Goal: Task Accomplishment & Management: Use online tool/utility

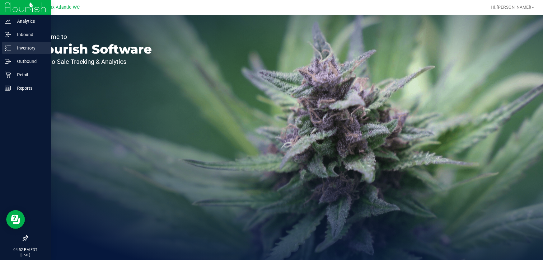
click at [20, 48] on p "Inventory" at bounding box center [29, 47] width 37 height 7
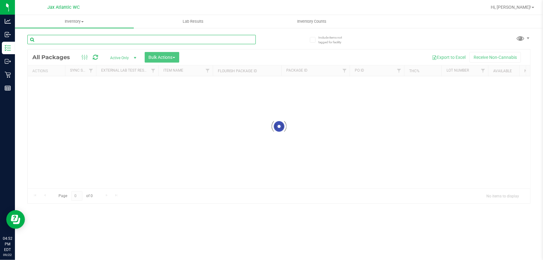
click at [82, 42] on input "text" at bounding box center [141, 39] width 229 height 9
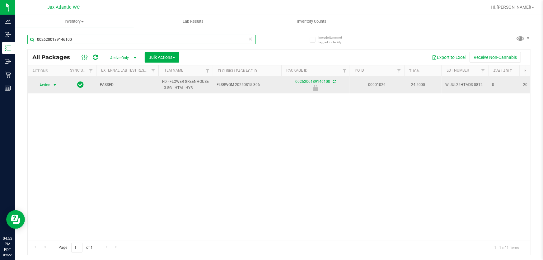
type input "0026200189146100"
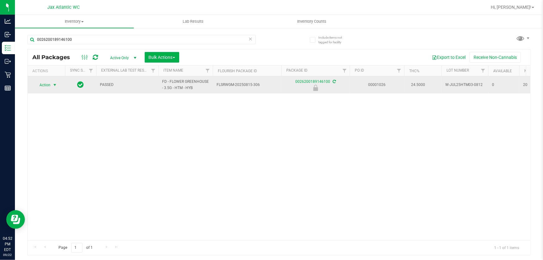
click at [50, 83] on span "Action" at bounding box center [42, 85] width 17 height 9
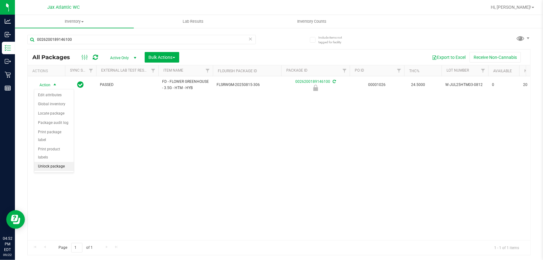
click at [57, 162] on li "Unlock package" at bounding box center [54, 166] width 40 height 9
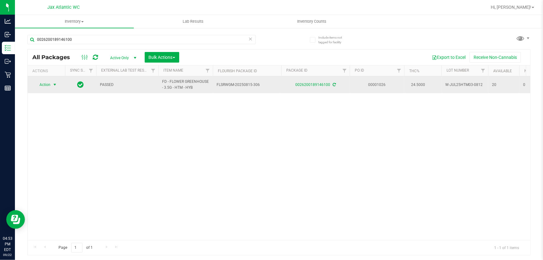
click at [40, 81] on span "Action" at bounding box center [42, 84] width 17 height 9
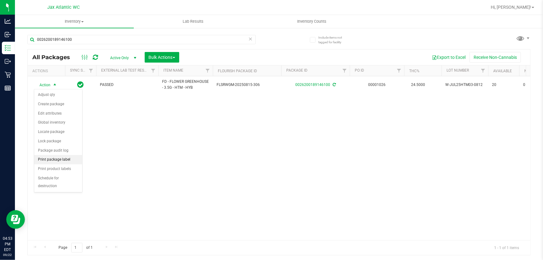
click at [65, 159] on li "Print package label" at bounding box center [58, 159] width 48 height 9
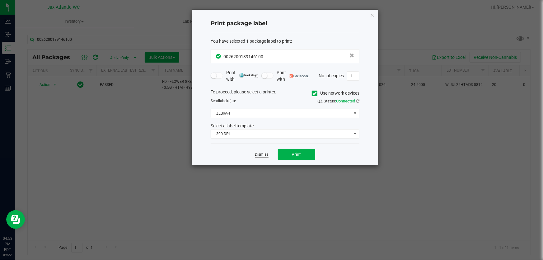
click at [260, 153] on link "Dismiss" at bounding box center [261, 154] width 13 height 5
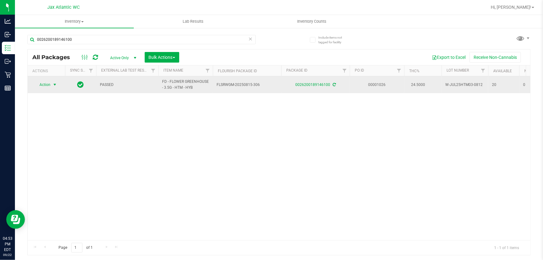
click at [48, 84] on span "Action" at bounding box center [42, 84] width 17 height 9
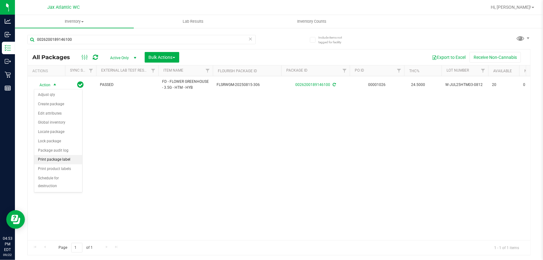
click at [73, 158] on li "Print package label" at bounding box center [58, 159] width 48 height 9
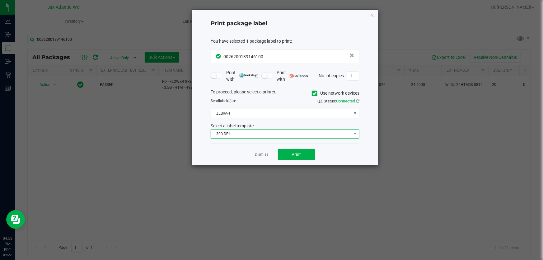
click at [303, 135] on span "300 DPI" at bounding box center [281, 134] width 140 height 9
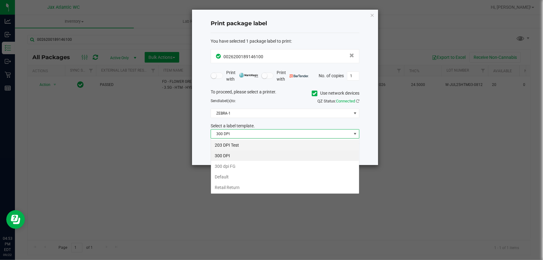
scroll to position [9, 149]
click at [235, 144] on li "203 DPI Test" at bounding box center [285, 145] width 148 height 11
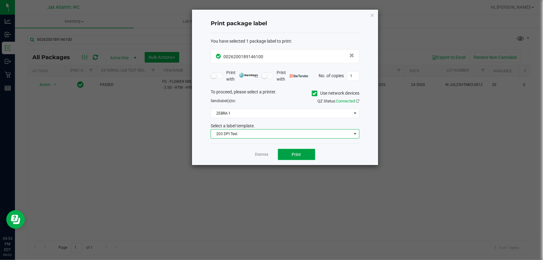
click at [295, 156] on span "Print" at bounding box center [296, 154] width 9 height 5
click at [263, 151] on app-cancel-button "Dismiss" at bounding box center [261, 154] width 13 height 7
click at [260, 152] on link "Dismiss" at bounding box center [261, 154] width 13 height 5
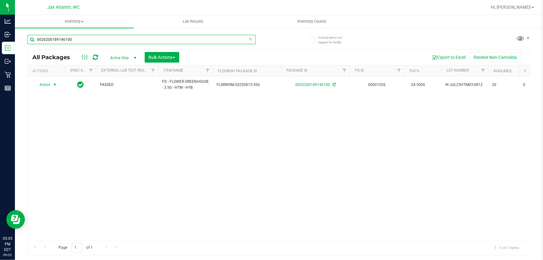
click at [99, 38] on input "0026200189146100" at bounding box center [141, 39] width 229 height 9
click at [98, 39] on input "0026200189146100" at bounding box center [141, 39] width 229 height 9
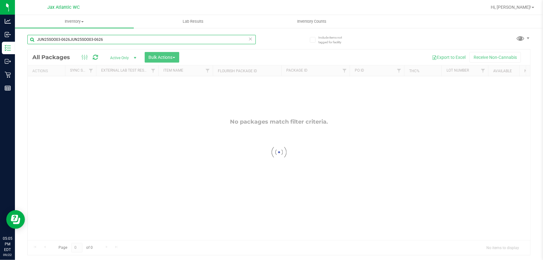
drag, startPoint x: 121, startPoint y: 40, endPoint x: 70, endPoint y: 39, distance: 50.8
click at [70, 39] on input "JUN25SOO03-0626JUN25SOO03-0626" at bounding box center [141, 39] width 229 height 9
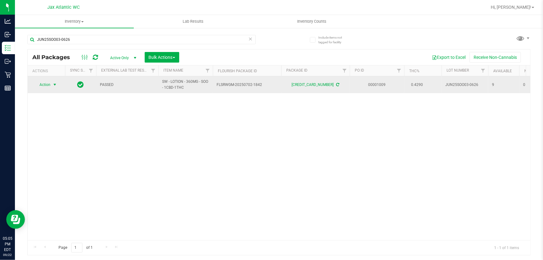
click at [50, 84] on span "Action" at bounding box center [42, 84] width 17 height 9
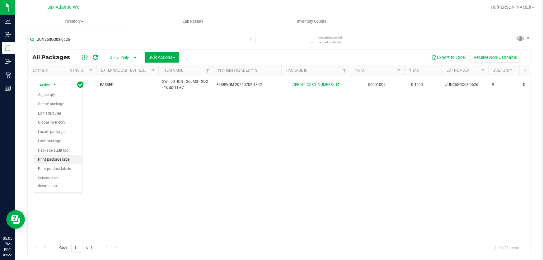
click at [69, 161] on li "Print package label" at bounding box center [58, 159] width 48 height 9
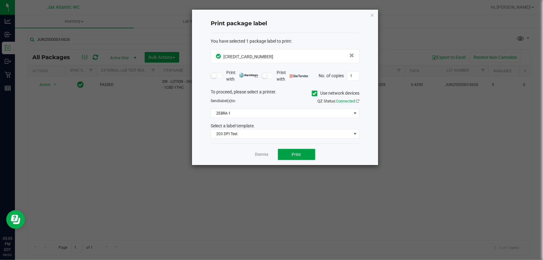
click at [292, 153] on span "Print" at bounding box center [296, 154] width 9 height 5
click at [373, 15] on icon "button" at bounding box center [372, 14] width 4 height 7
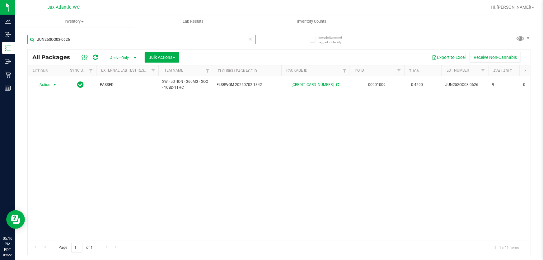
click at [84, 40] on input "JUN25SOO03-0626" at bounding box center [141, 39] width 229 height 9
click at [76, 40] on input "JUN25SOO03-0626" at bounding box center [141, 39] width 229 height 9
click at [78, 38] on input "JUN25SOO03-0626" at bounding box center [141, 39] width 229 height 9
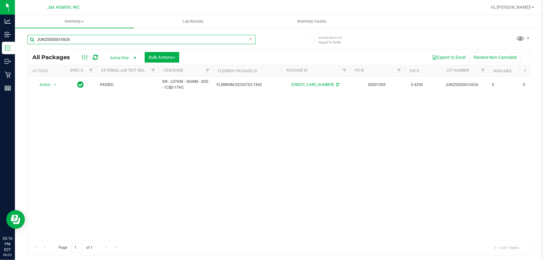
click at [79, 36] on input "JUN25SOO03-0626" at bounding box center [141, 39] width 229 height 9
click at [80, 38] on input "JUN25SOO03-0626" at bounding box center [141, 39] width 229 height 9
click at [81, 39] on input "JUN25SOO03-0626" at bounding box center [141, 39] width 229 height 9
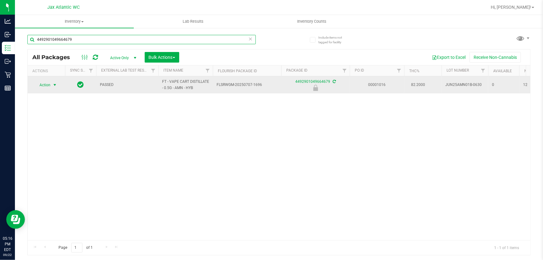
type input "4492901049664679"
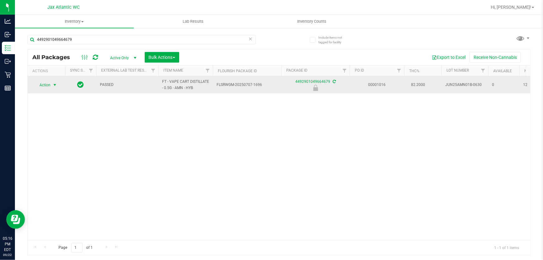
click at [45, 84] on span "Action" at bounding box center [42, 85] width 17 height 9
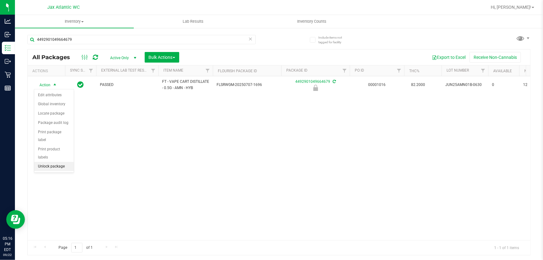
click at [47, 162] on li "Unlock package" at bounding box center [54, 166] width 40 height 9
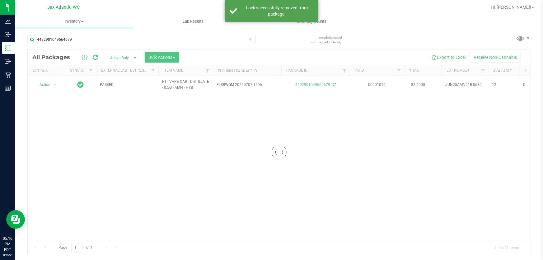
click at [44, 84] on div at bounding box center [279, 153] width 503 height 206
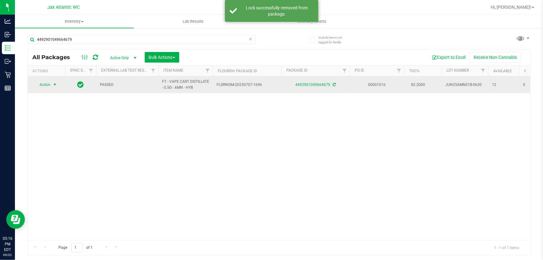
click at [48, 85] on span "Action" at bounding box center [42, 84] width 17 height 9
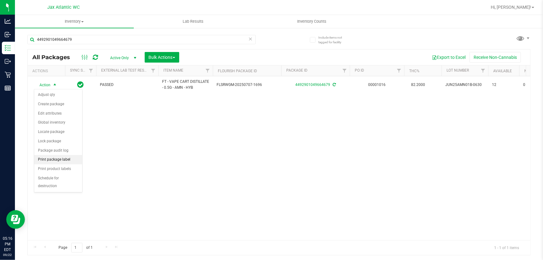
click at [51, 159] on li "Print package label" at bounding box center [58, 159] width 48 height 9
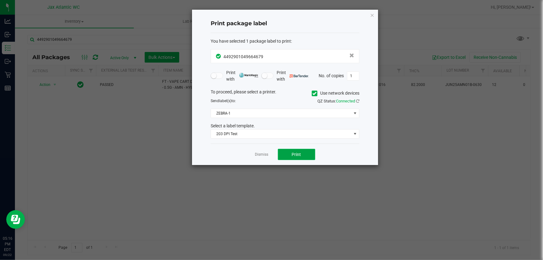
click at [302, 155] on button "Print" at bounding box center [296, 154] width 37 height 11
click at [263, 157] on link "Dismiss" at bounding box center [261, 154] width 13 height 5
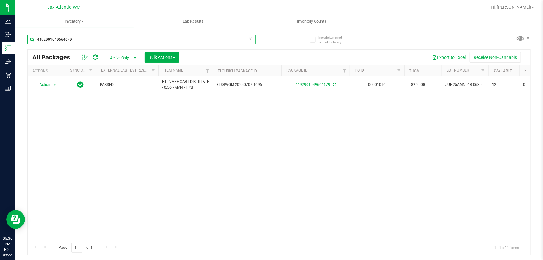
click at [135, 44] on input "4492901049664679" at bounding box center [141, 39] width 229 height 9
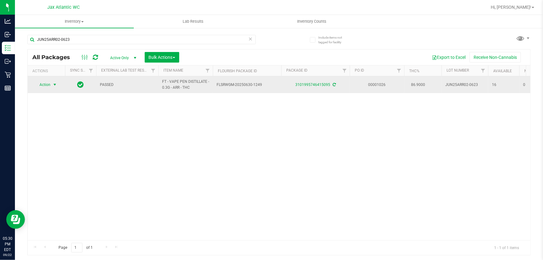
click at [52, 86] on span "select" at bounding box center [55, 84] width 8 height 9
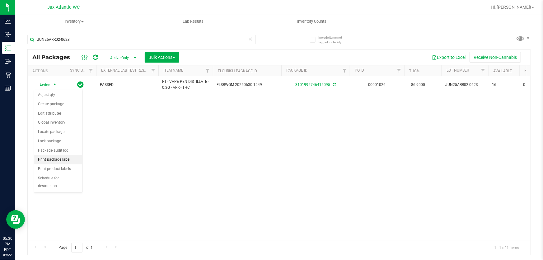
click at [64, 160] on li "Print package label" at bounding box center [58, 159] width 48 height 9
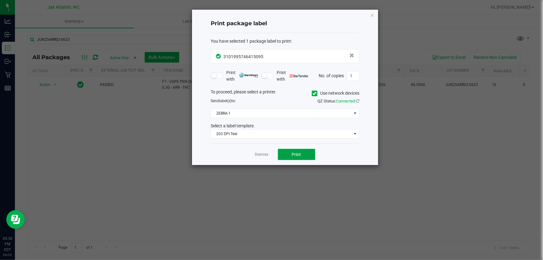
click at [283, 153] on button "Print" at bounding box center [296, 154] width 37 height 11
click at [259, 155] on link "Dismiss" at bounding box center [261, 154] width 13 height 5
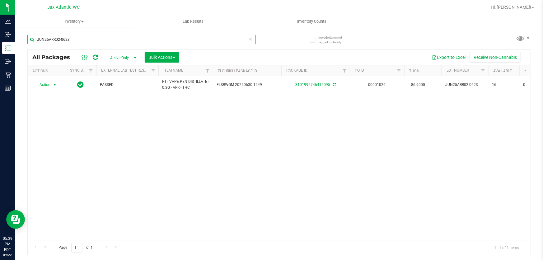
click at [160, 39] on input "JUN25ARR02-0623" at bounding box center [141, 39] width 229 height 9
click at [164, 37] on input "JUN25ARR02-0623" at bounding box center [141, 39] width 229 height 9
click at [162, 38] on input "JUN25ARR02-0623" at bounding box center [141, 39] width 229 height 9
click at [162, 39] on input "JUN25ARR02-0623" at bounding box center [141, 39] width 229 height 9
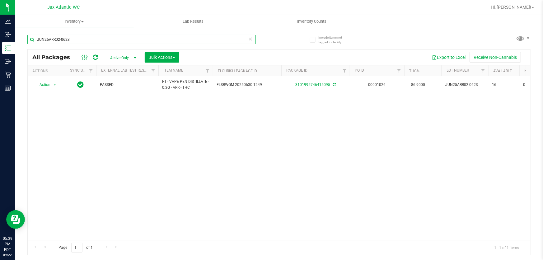
click at [157, 41] on input "JUN25ARR02-0623" at bounding box center [141, 39] width 229 height 9
click at [94, 40] on input "JUN25ARR02-0623" at bounding box center [141, 39] width 229 height 9
click at [92, 40] on input "JUN25ARR02-0623" at bounding box center [141, 39] width 229 height 9
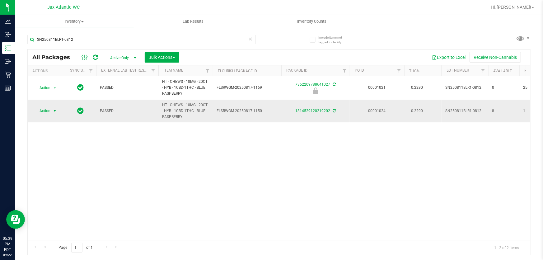
click at [54, 109] on span "select" at bounding box center [54, 110] width 5 height 5
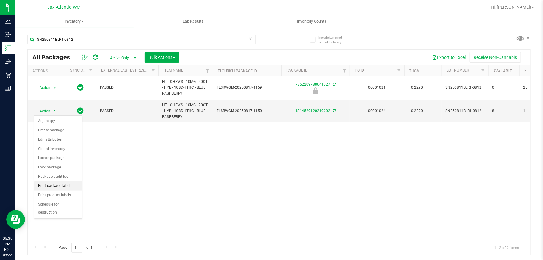
click at [57, 184] on li "Print package label" at bounding box center [58, 185] width 48 height 9
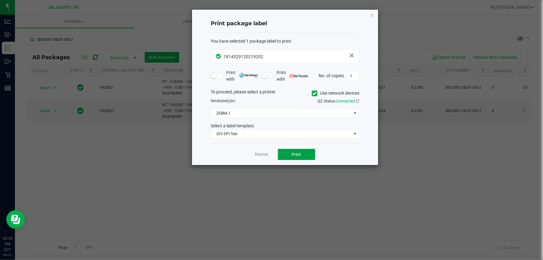
click at [297, 152] on span "Print" at bounding box center [296, 154] width 9 height 5
click at [374, 14] on icon "button" at bounding box center [372, 14] width 4 height 7
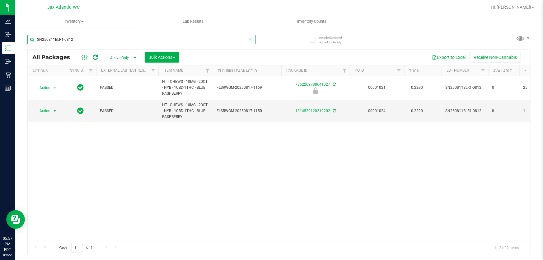
click at [165, 38] on input "SN250811BLR1-0812" at bounding box center [141, 39] width 229 height 9
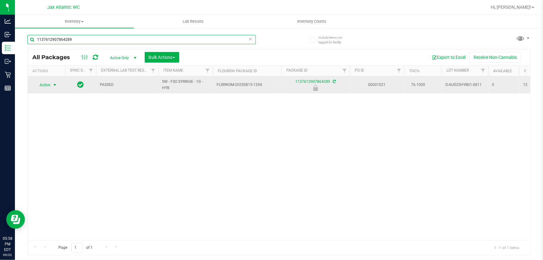
type input "1137612907864289"
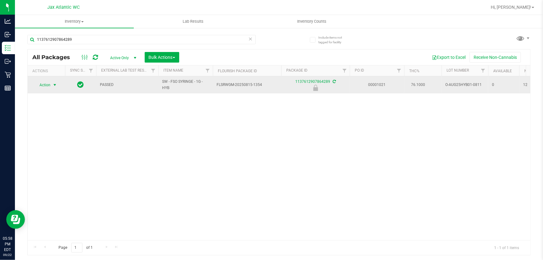
click at [42, 86] on span "Action" at bounding box center [42, 85] width 17 height 9
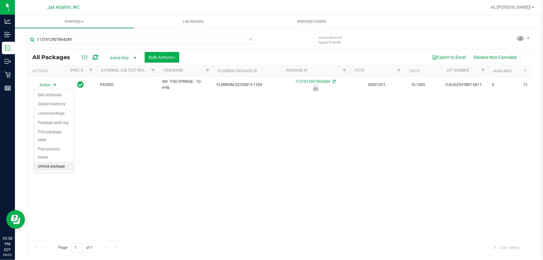
click at [46, 162] on li "Unlock package" at bounding box center [54, 166] width 40 height 9
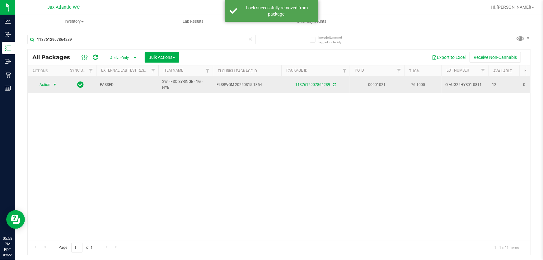
click at [45, 85] on span "Action" at bounding box center [42, 84] width 17 height 9
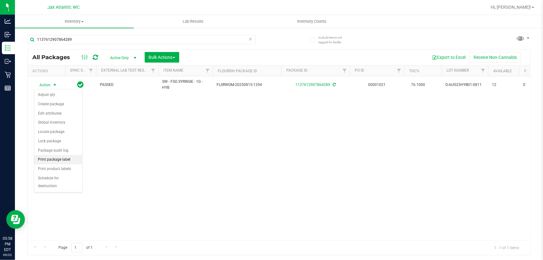
click at [52, 162] on li "Print package label" at bounding box center [58, 159] width 48 height 9
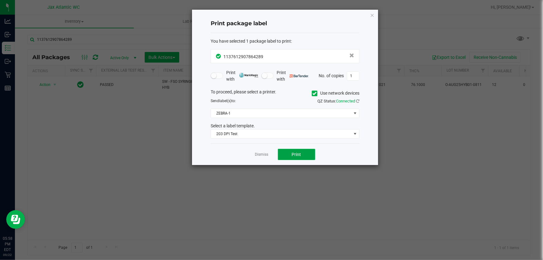
click at [297, 152] on span "Print" at bounding box center [296, 154] width 9 height 5
click at [371, 16] on icon "button" at bounding box center [372, 14] width 4 height 7
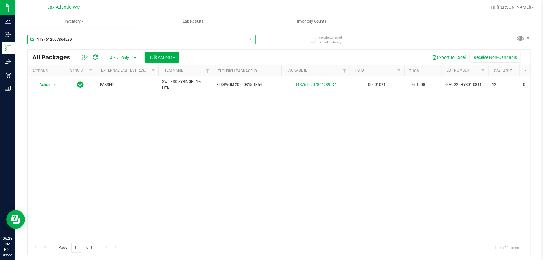
click at [72, 37] on input "1137612907864289" at bounding box center [141, 39] width 229 height 9
type input "bct"
